Goal: Navigation & Orientation: Find specific page/section

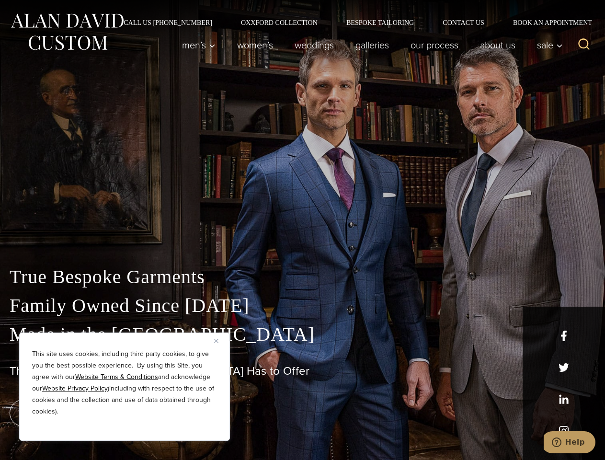
click at [302, 230] on div "True Bespoke Garments Family Owned Since [DATE] Made in [GEOGRAPHIC_DATA] The B…" at bounding box center [302, 337] width 605 height 245
click at [220, 341] on button "Close" at bounding box center [220, 341] width 12 height 12
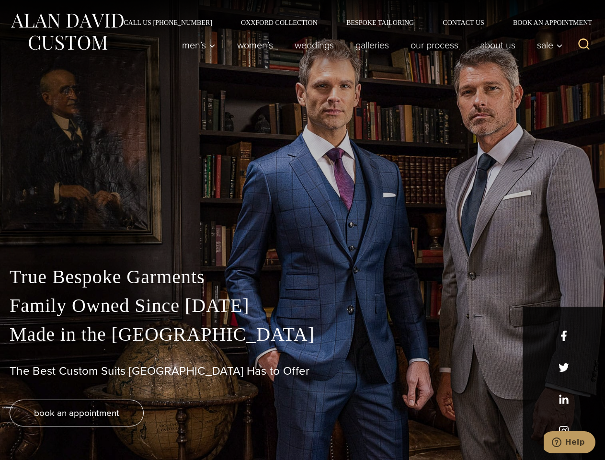
click at [125, 428] on div "True Bespoke Garments Family Owned Since [DATE] Made in [GEOGRAPHIC_DATA] The B…" at bounding box center [302, 361] width 605 height 197
click at [584, 45] on icon "Search" at bounding box center [585, 44] width 14 height 14
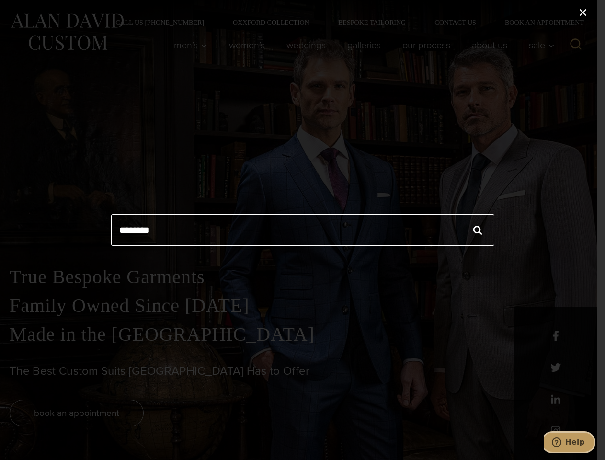
click at [562, 442] on icon "Help" at bounding box center [557, 443] width 10 height 10
